Goal: Information Seeking & Learning: Learn about a topic

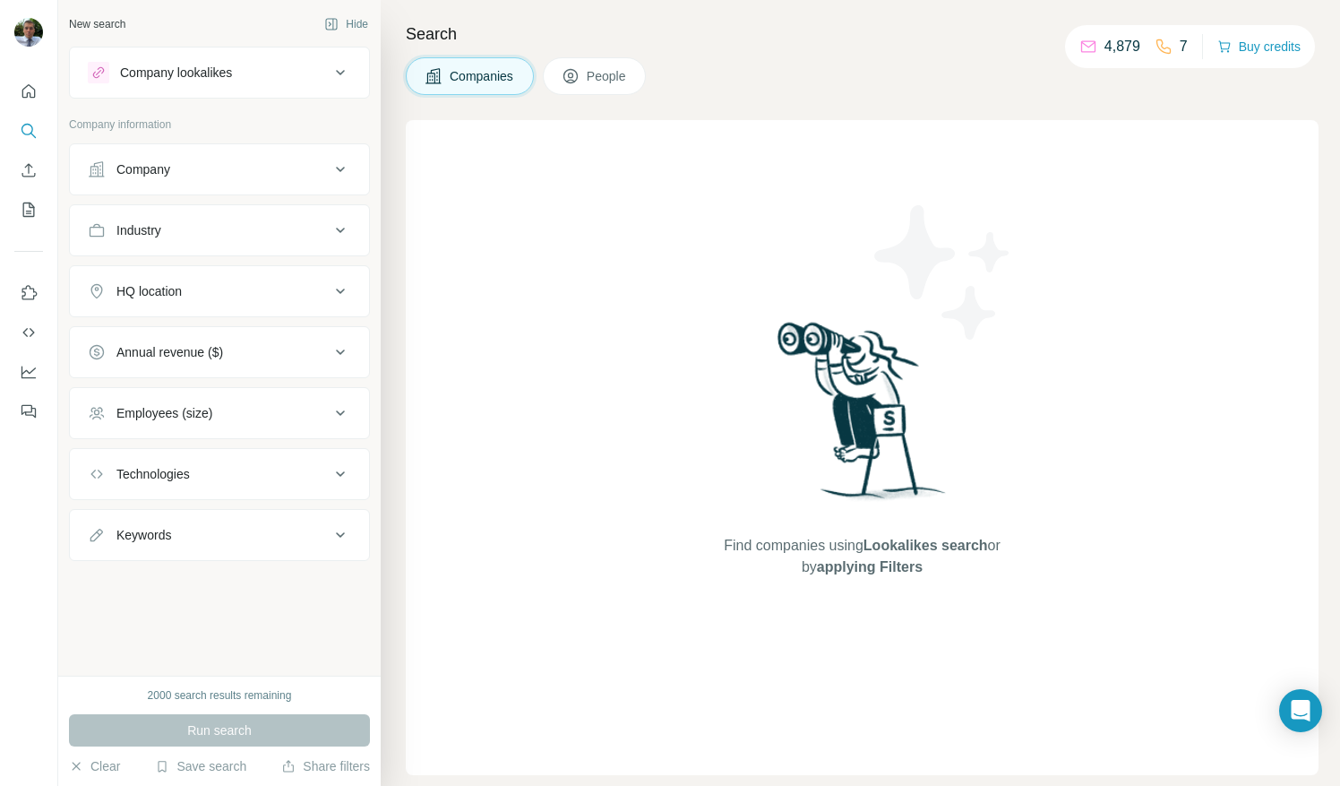
click at [222, 84] on button "Company lookalikes" at bounding box center [219, 72] width 299 height 43
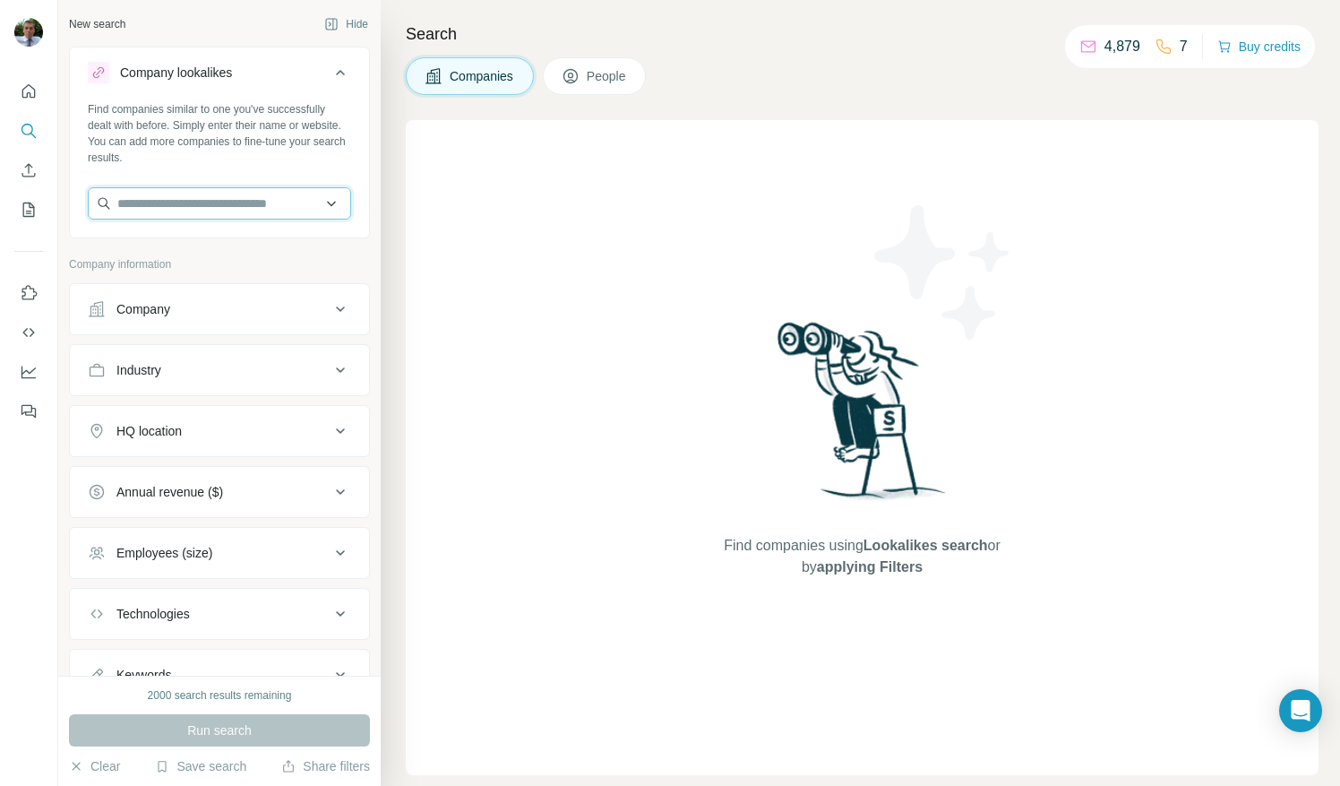
click at [195, 202] on input "text" at bounding box center [219, 203] width 263 height 32
click at [202, 206] on input "text" at bounding box center [219, 203] width 263 height 32
paste input "**********"
type input "**********"
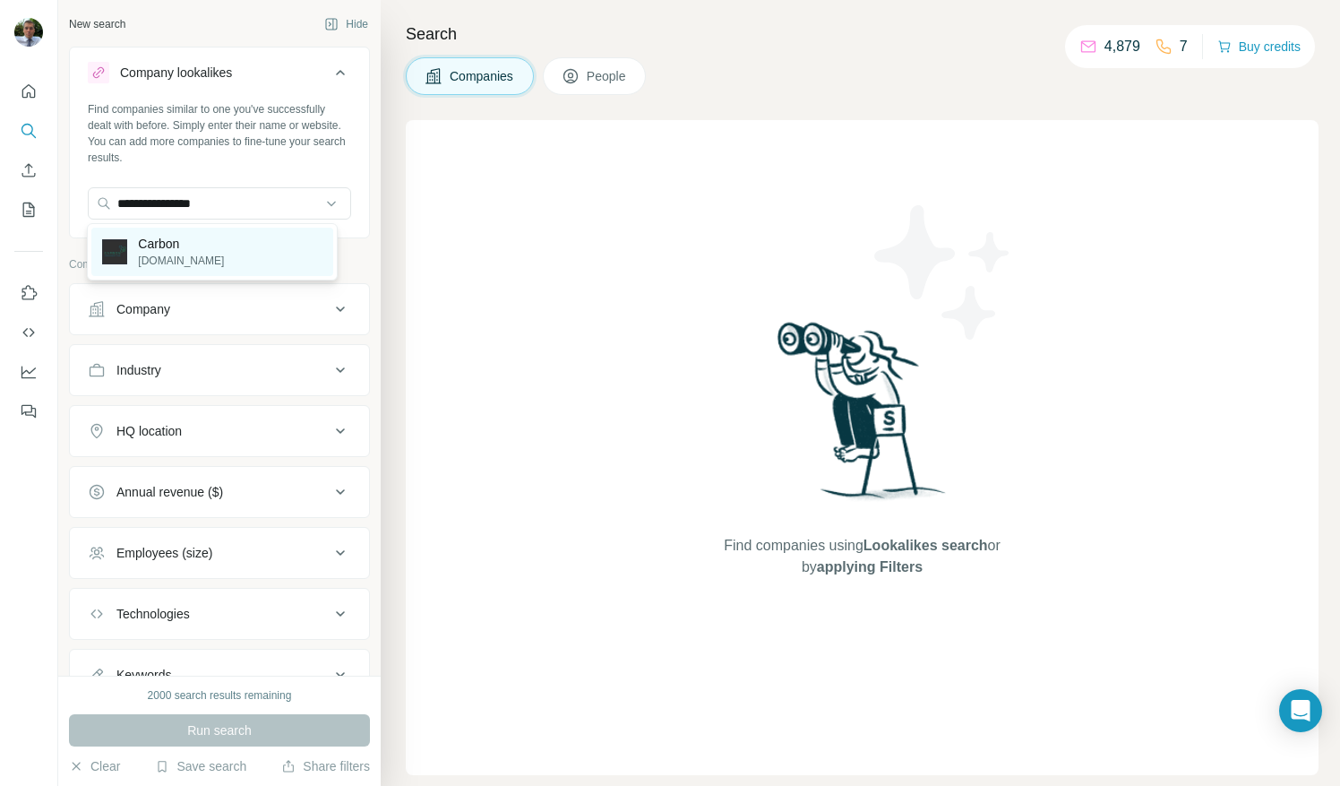
click at [185, 235] on p "Carbon" at bounding box center [181, 244] width 86 height 18
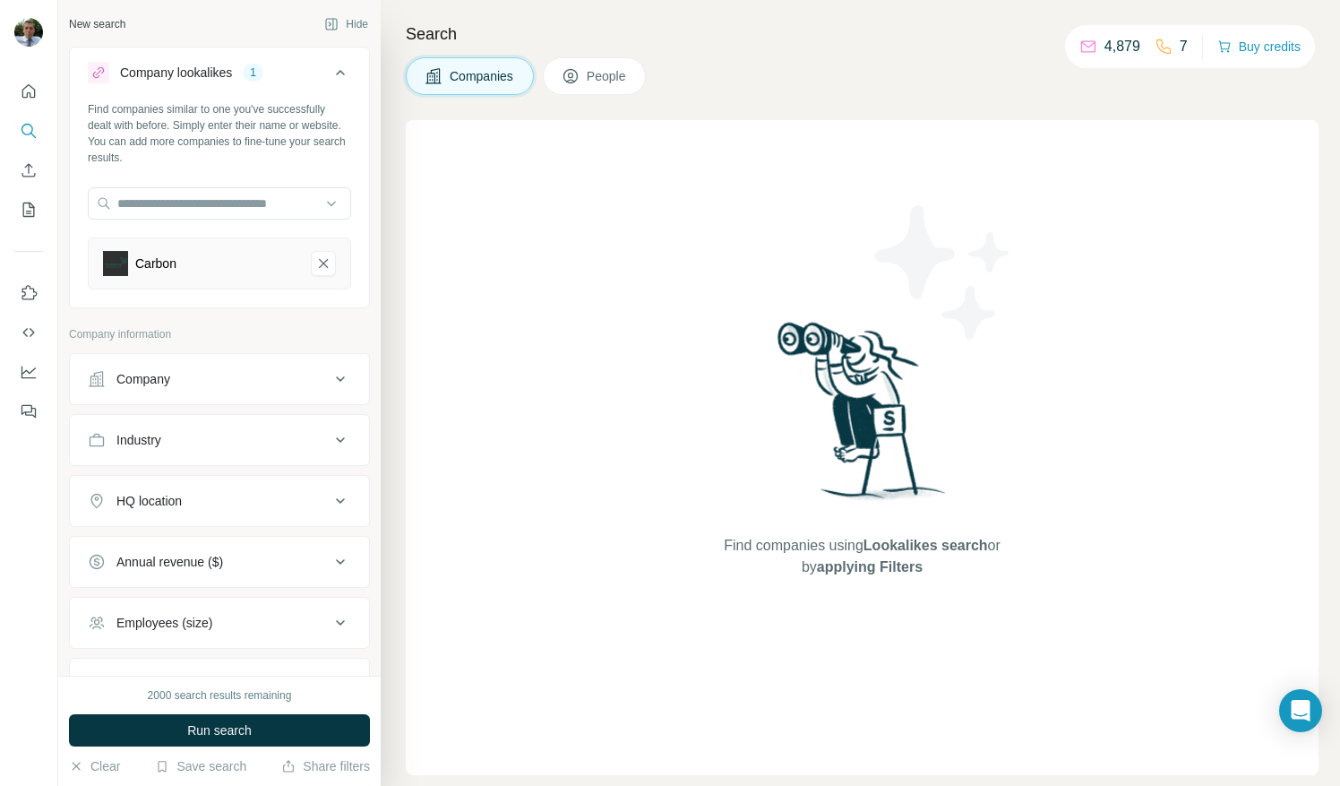
click at [597, 82] on span "People" at bounding box center [607, 76] width 41 height 18
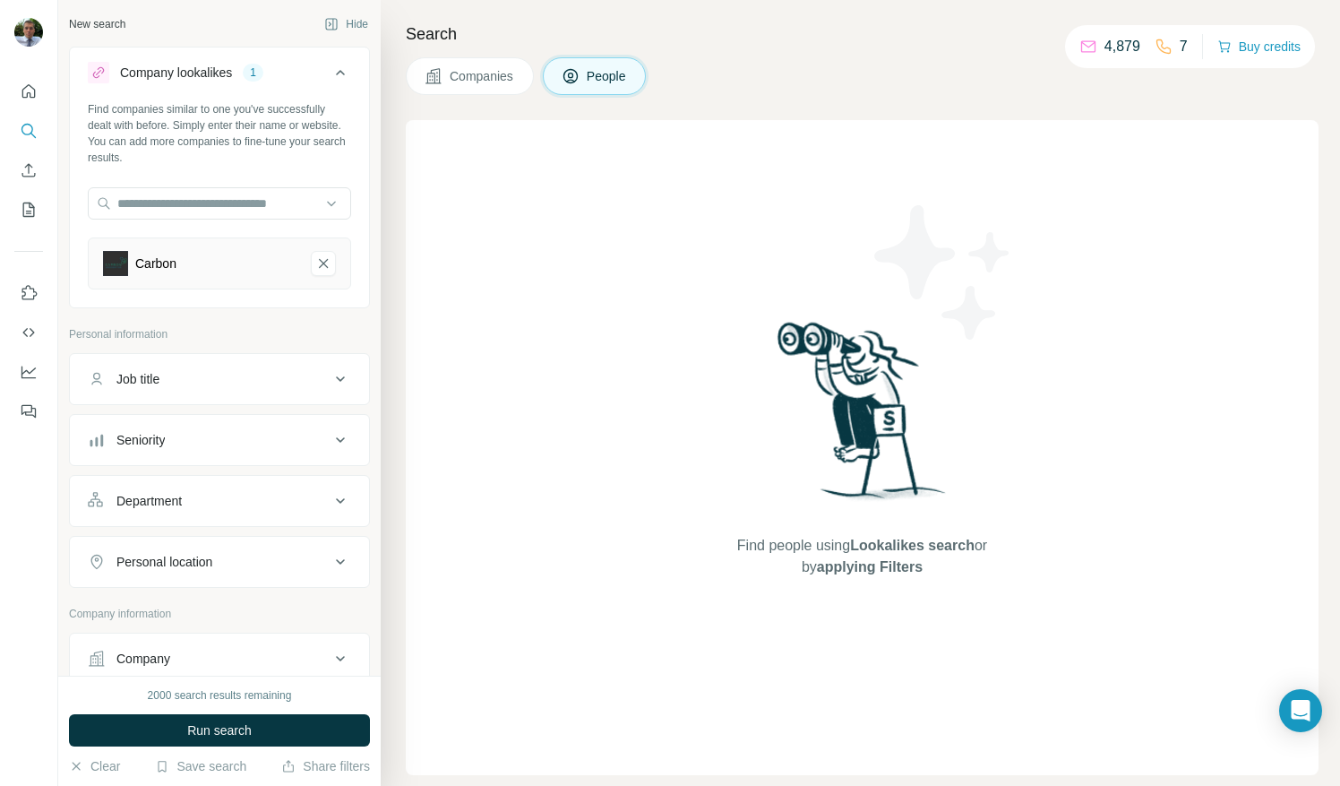
click at [468, 70] on span "Companies" at bounding box center [482, 76] width 65 height 18
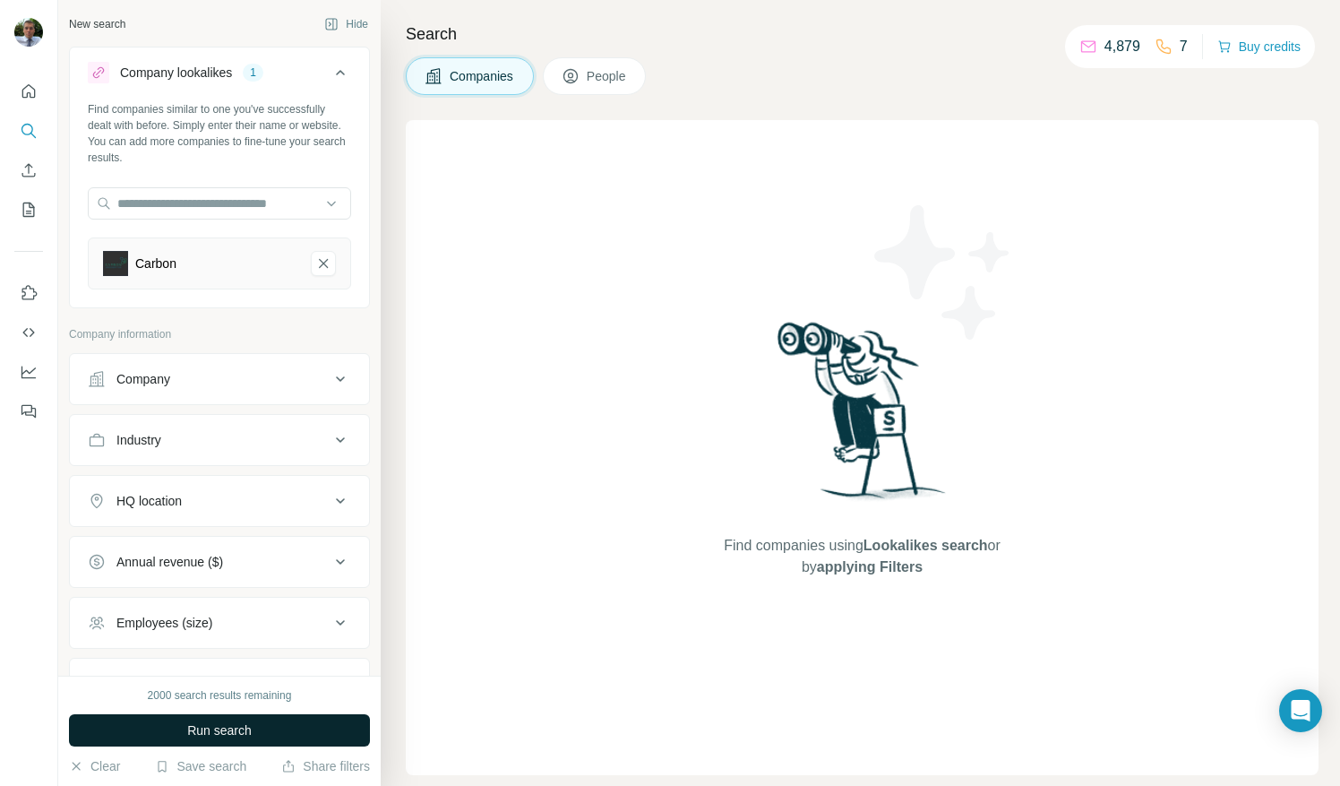
click at [194, 729] on span "Run search" at bounding box center [219, 730] width 65 height 18
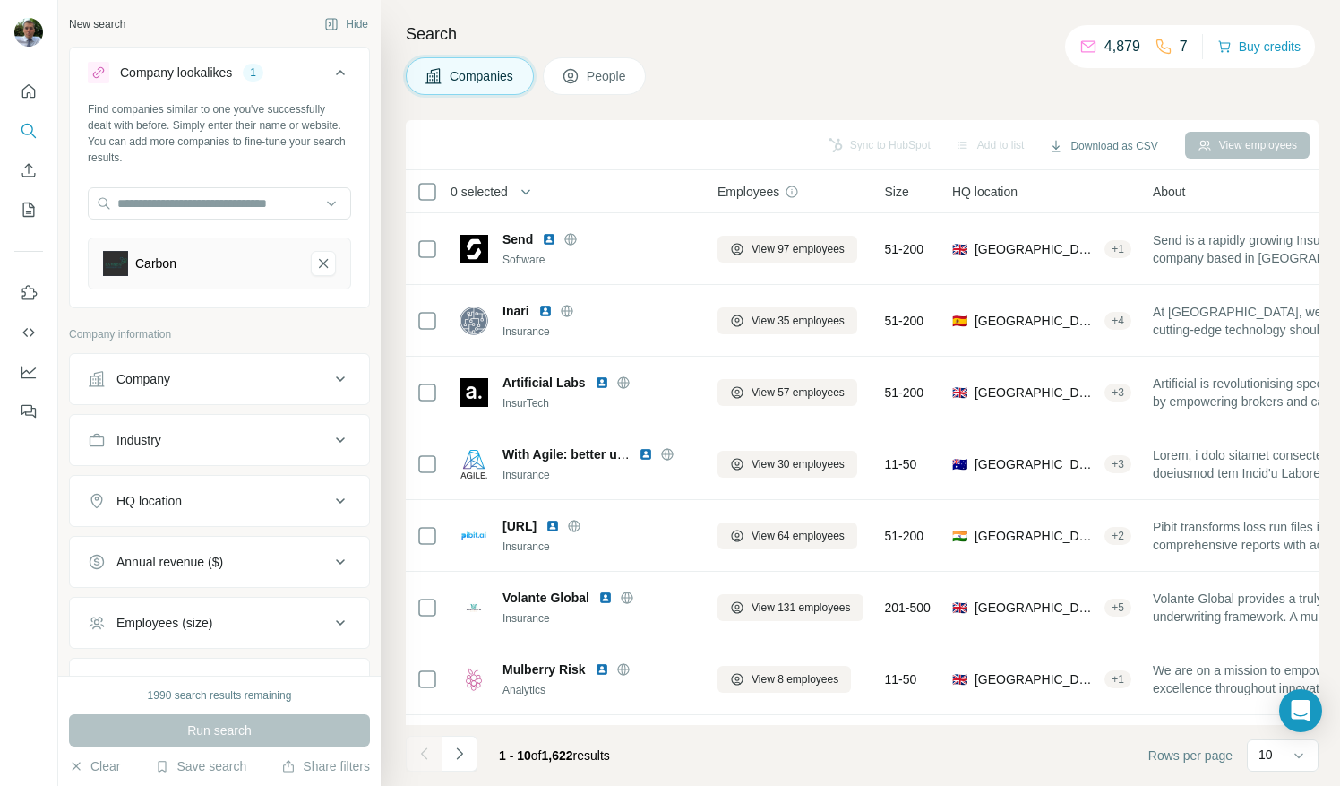
click at [330, 371] on icon at bounding box center [341, 379] width 22 height 22
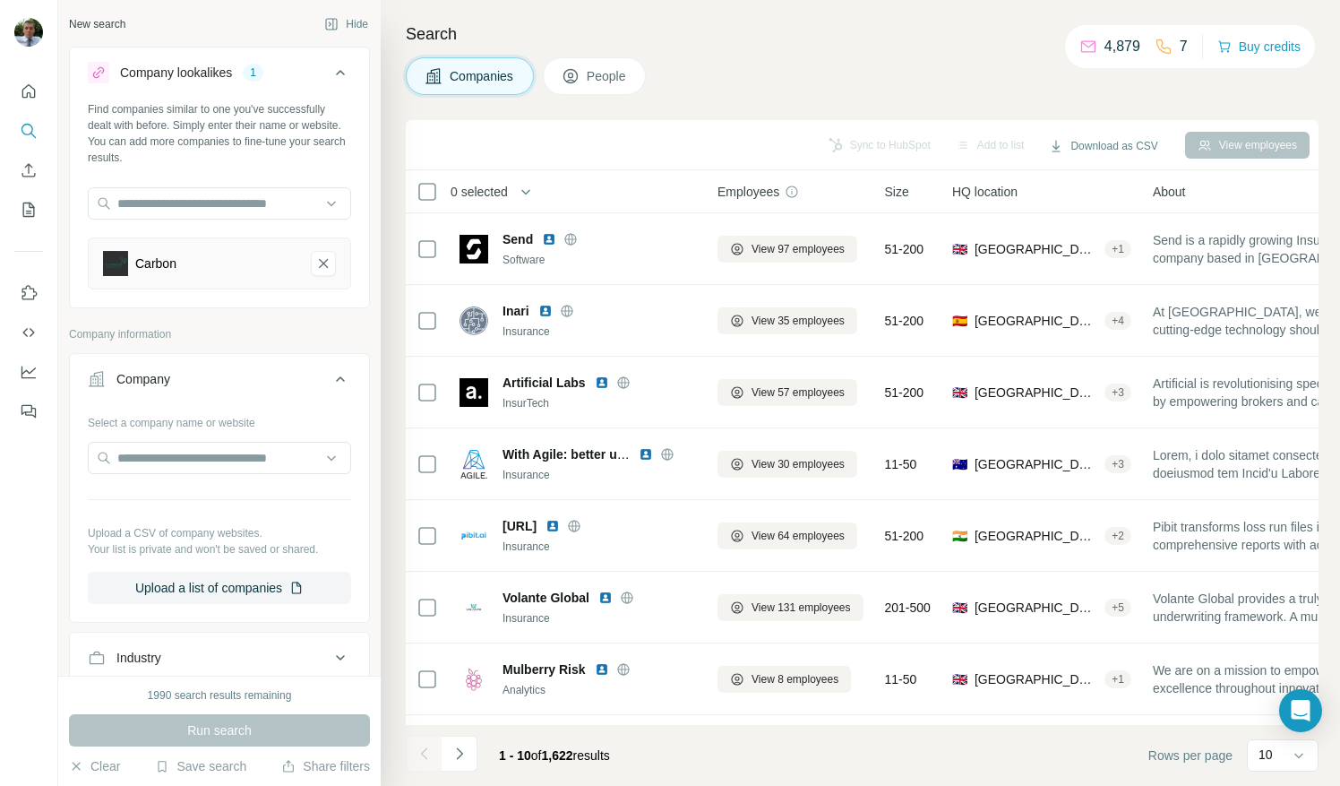
click at [340, 376] on button "Company" at bounding box center [219, 382] width 299 height 50
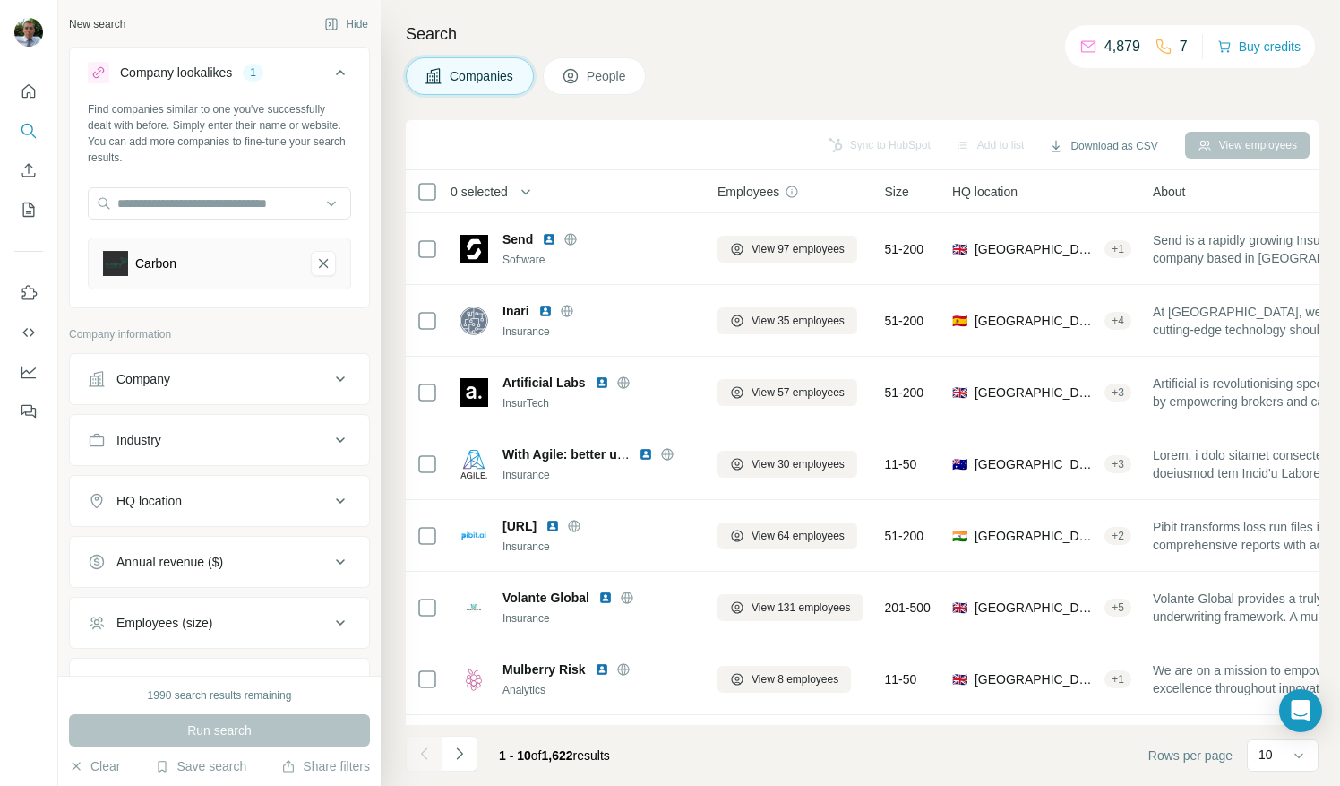
click at [304, 437] on div "Industry" at bounding box center [209, 440] width 242 height 18
click at [217, 477] on input at bounding box center [209, 485] width 221 height 20
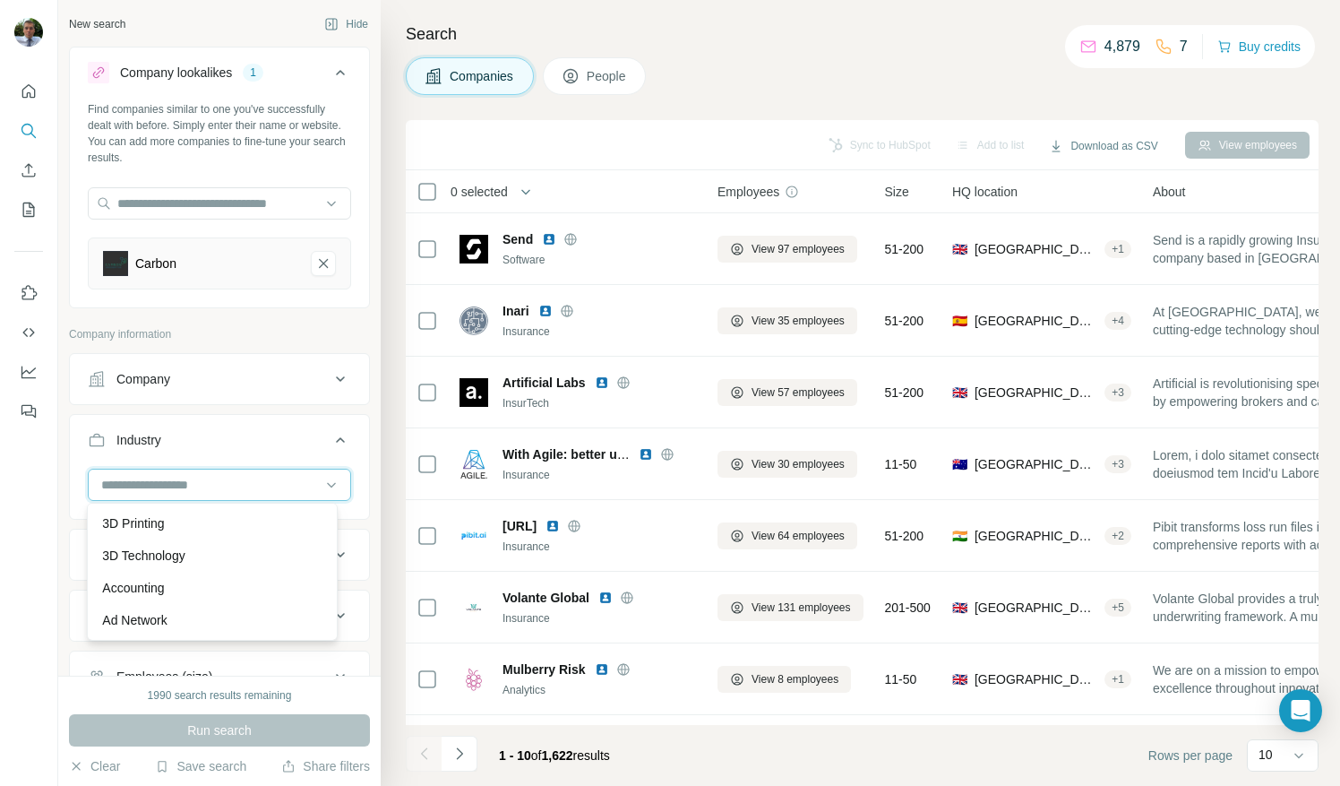
click at [185, 487] on input at bounding box center [209, 485] width 221 height 20
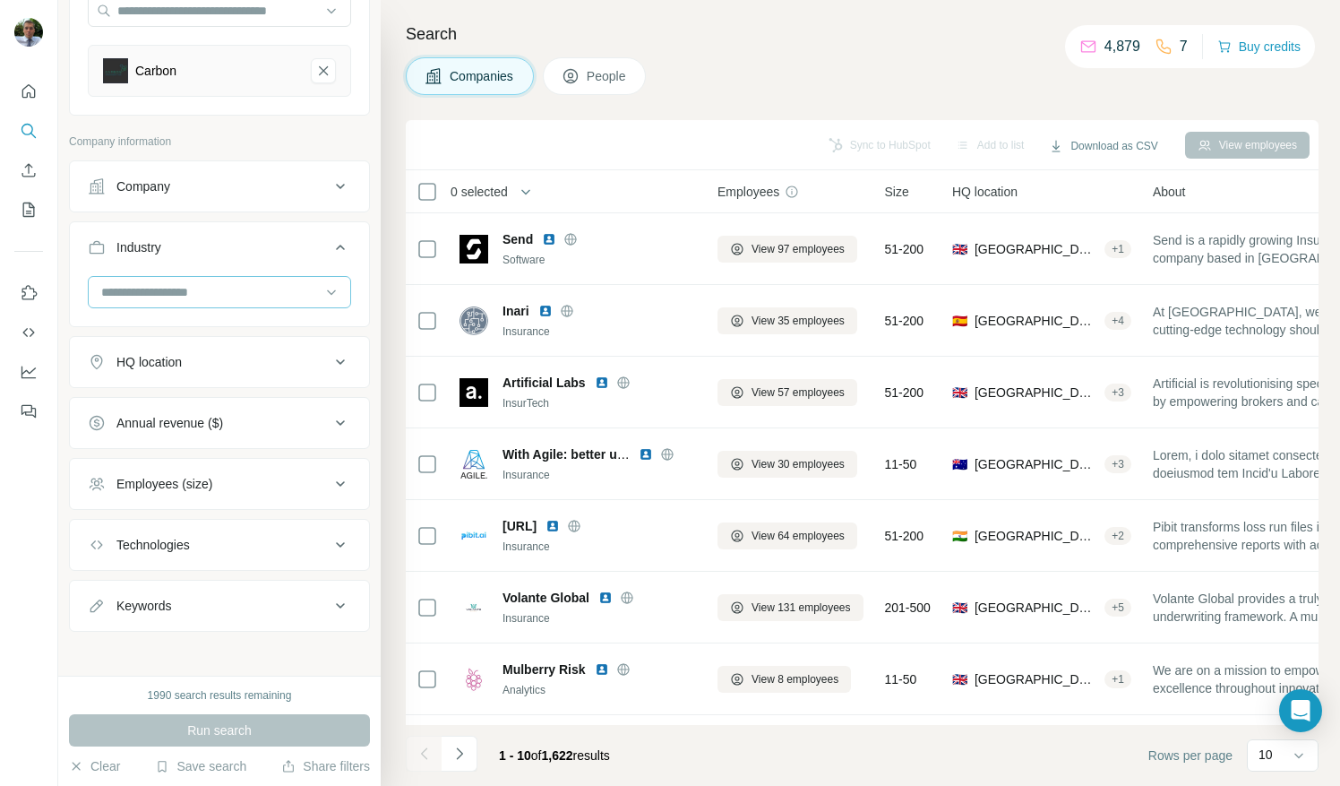
click at [185, 289] on input at bounding box center [209, 292] width 221 height 20
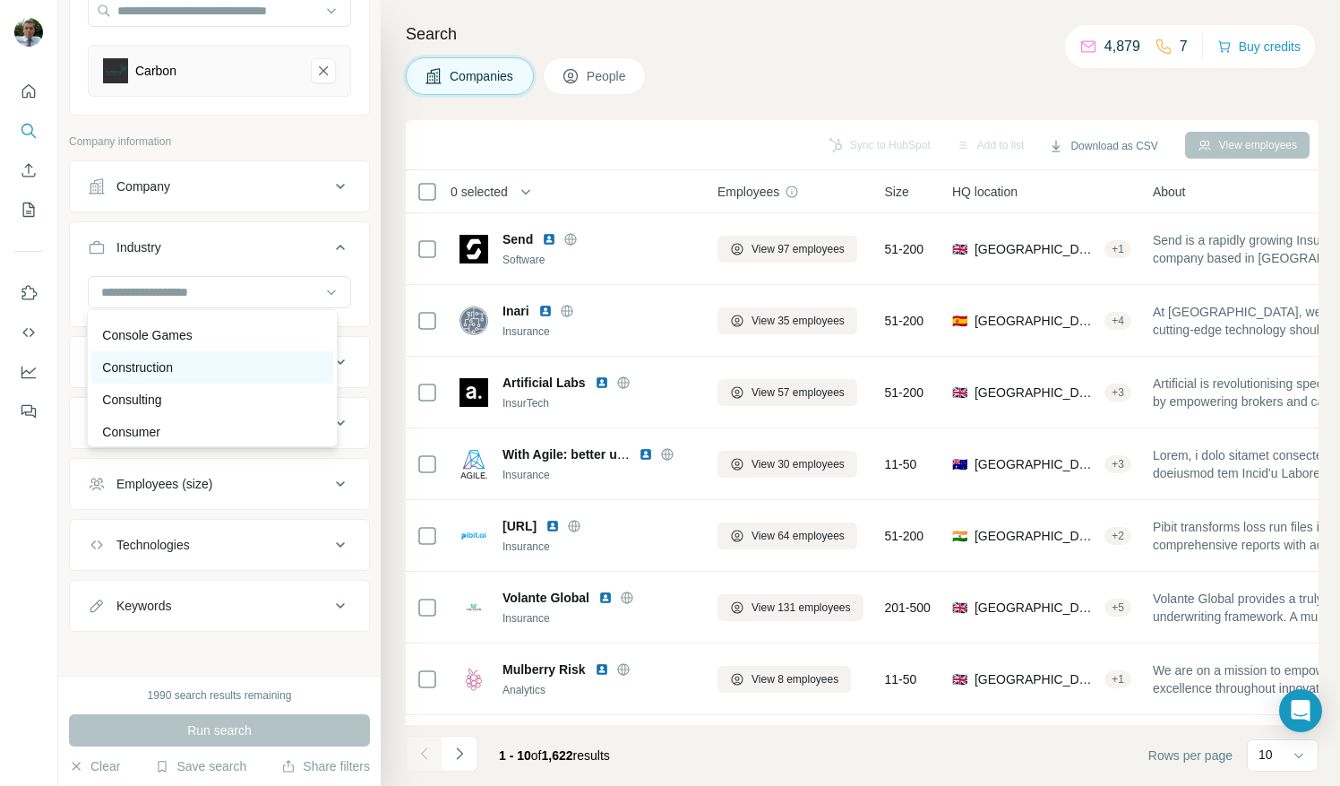
click at [181, 376] on div "Construction" at bounding box center [211, 367] width 219 height 18
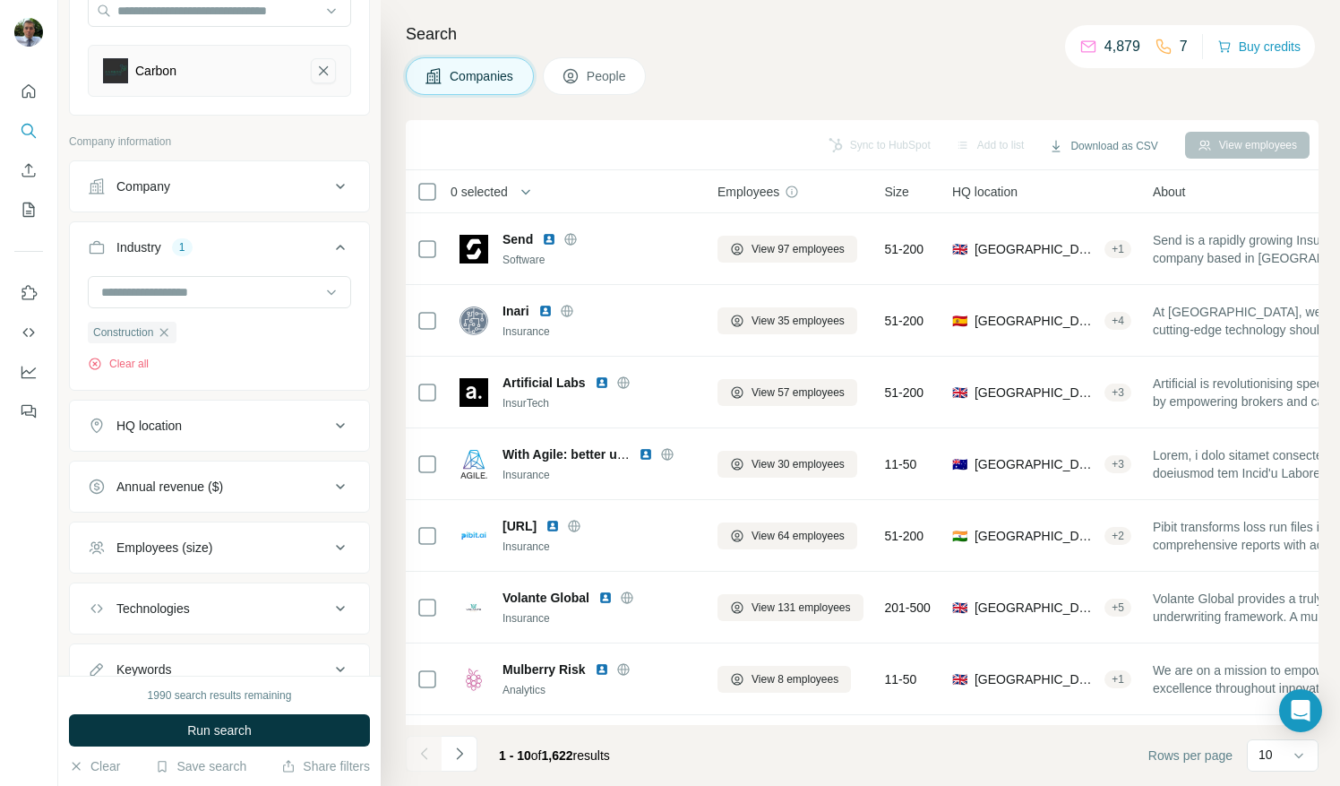
click at [315, 62] on icon "Carbon-remove-button" at bounding box center [323, 71] width 16 height 18
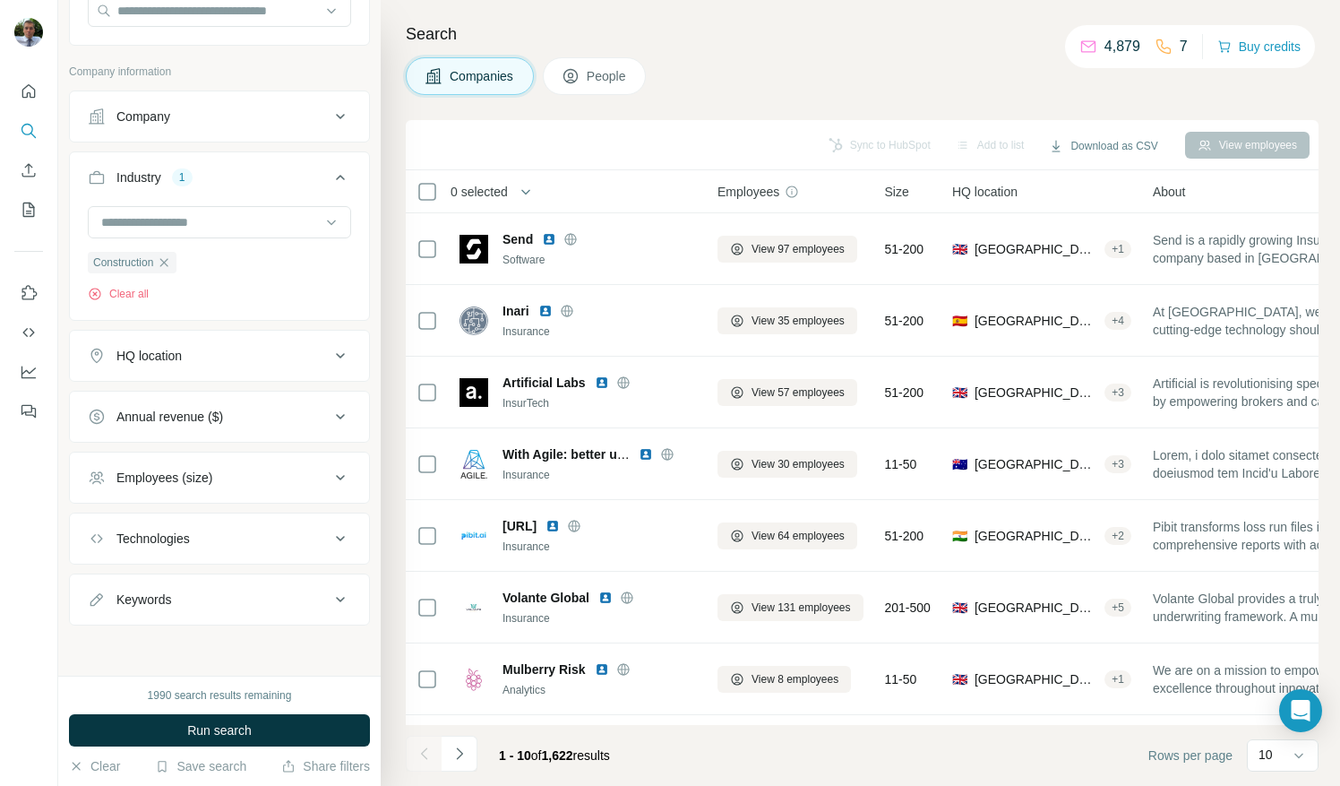
scroll to position [187, 0]
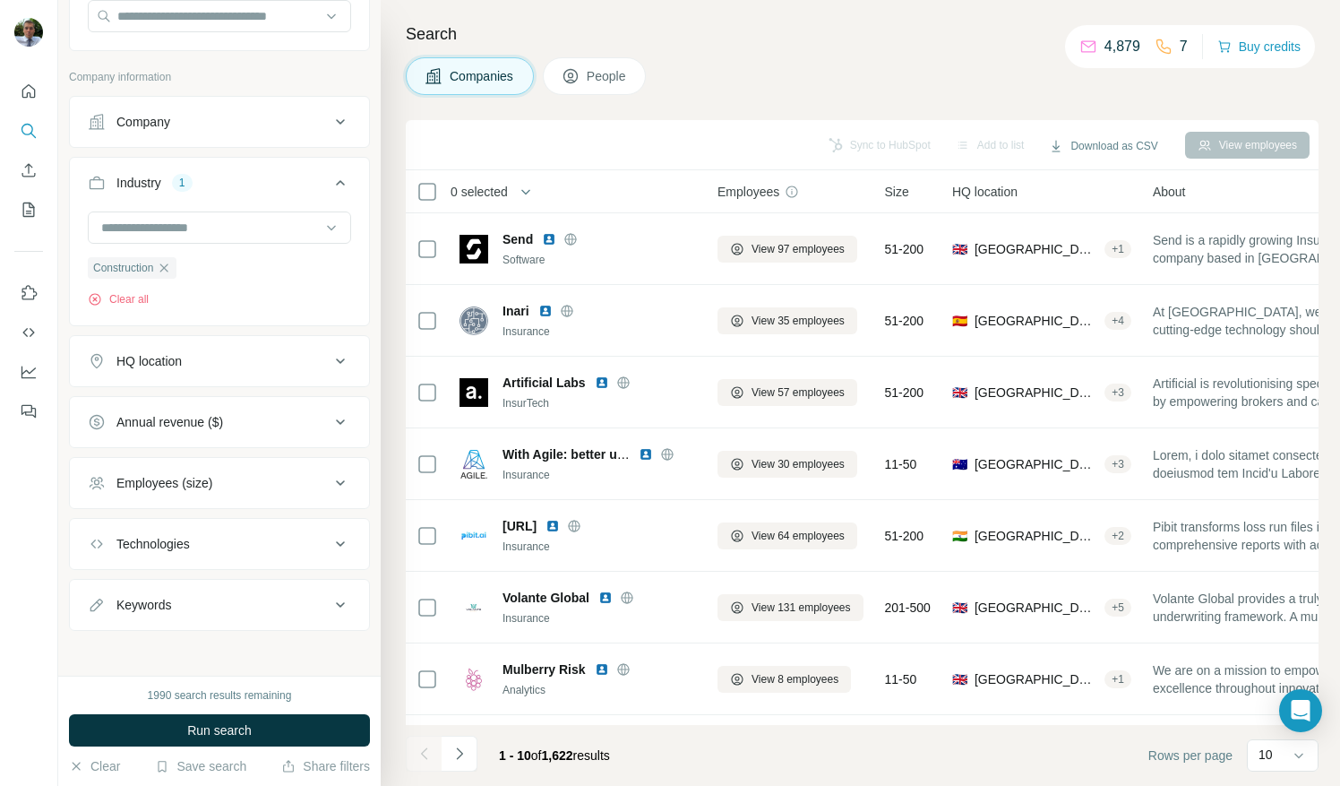
click at [336, 480] on icon at bounding box center [340, 482] width 9 height 5
click at [331, 483] on icon at bounding box center [341, 483] width 22 height 22
click at [336, 541] on icon at bounding box center [340, 543] width 9 height 5
click at [330, 541] on icon at bounding box center [341, 544] width 22 height 22
click at [332, 357] on icon at bounding box center [341, 361] width 22 height 22
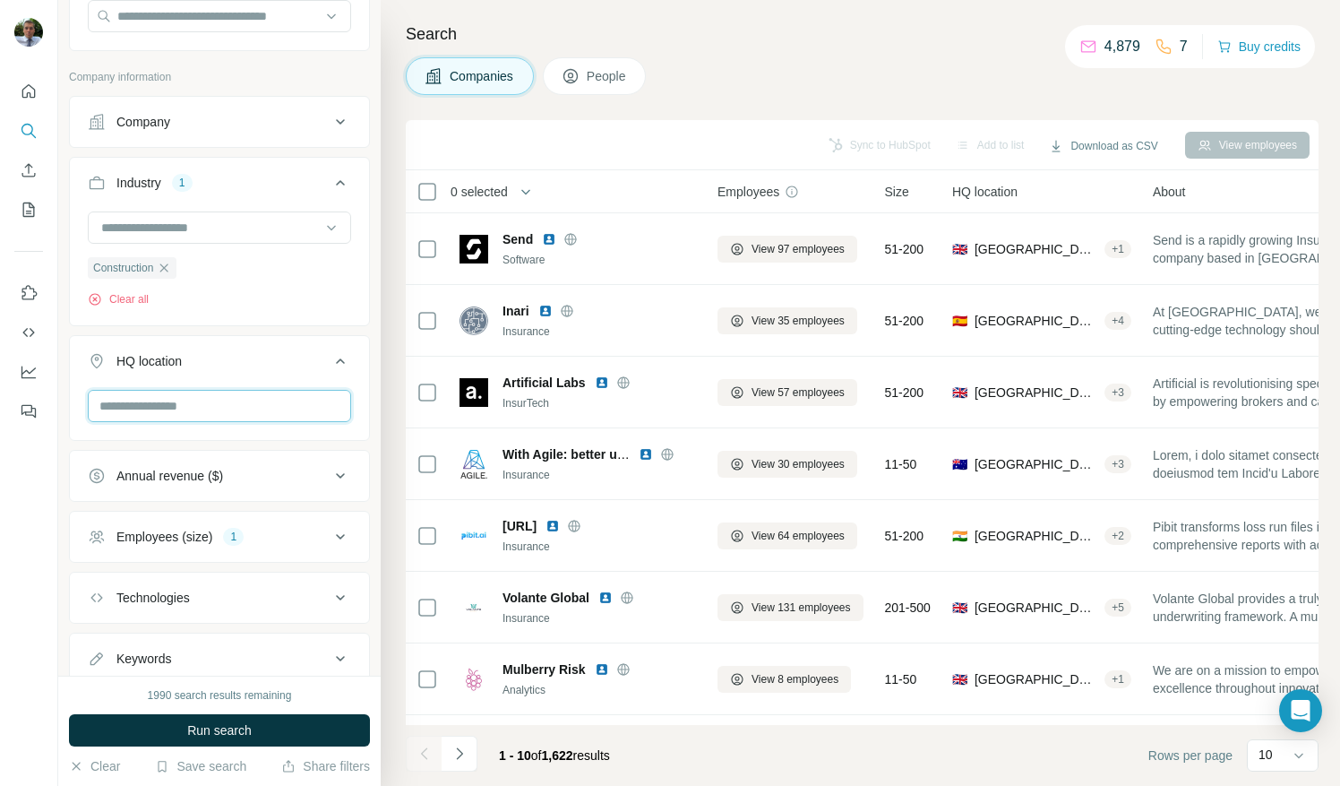
click at [216, 400] on input "text" at bounding box center [219, 406] width 263 height 32
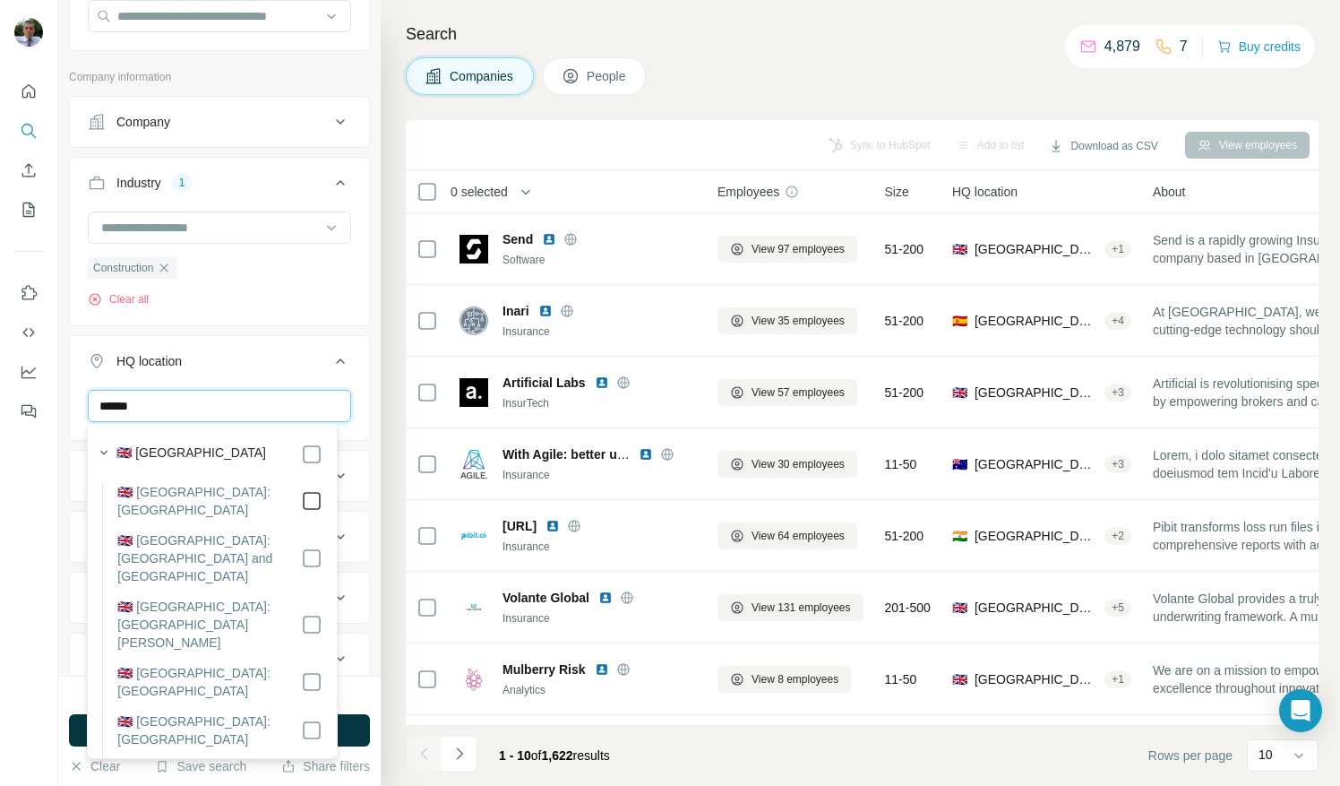
type input "******"
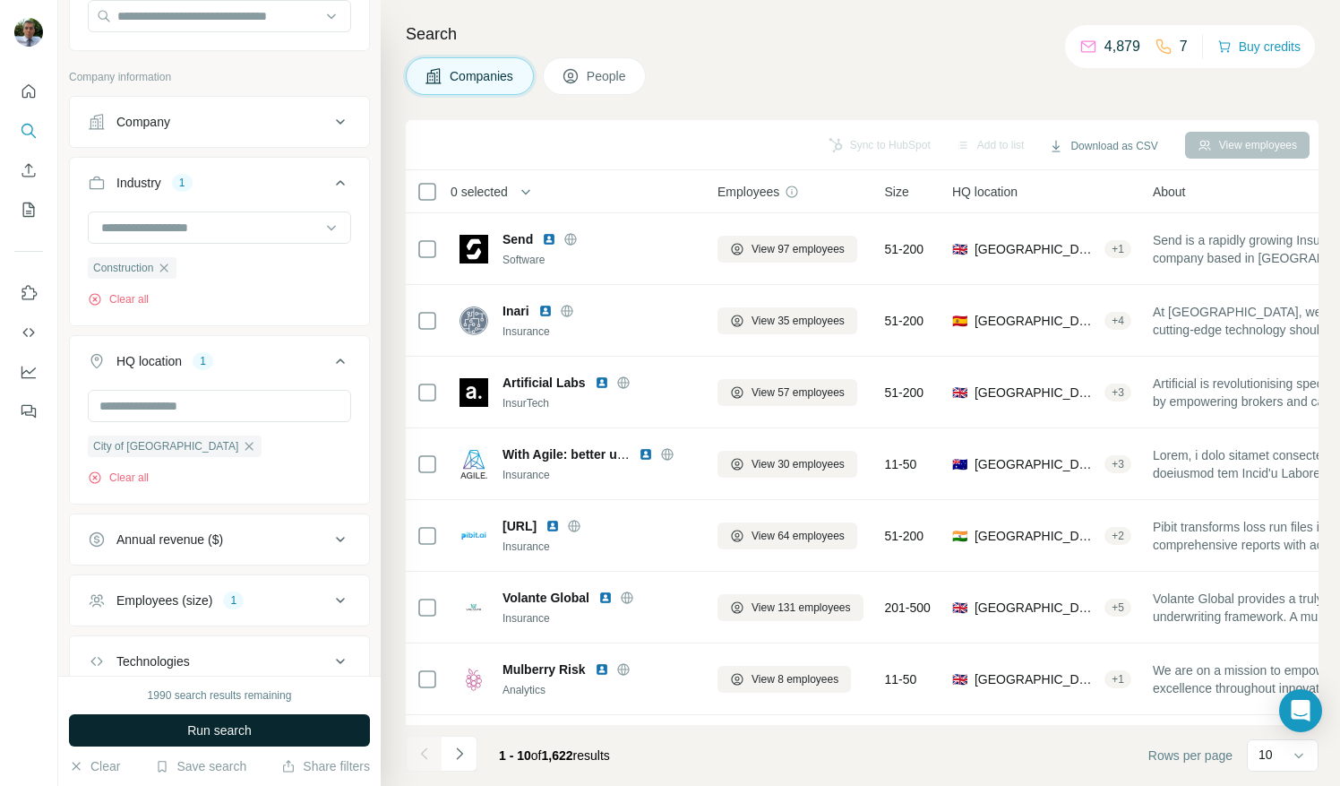
click at [281, 735] on button "Run search" at bounding box center [219, 730] width 301 height 32
